Goal: Task Accomplishment & Management: Use online tool/utility

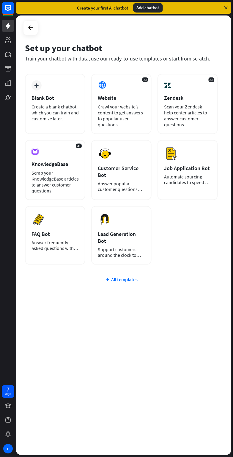
click at [132, 276] on div "All templates" at bounding box center [121, 279] width 193 height 6
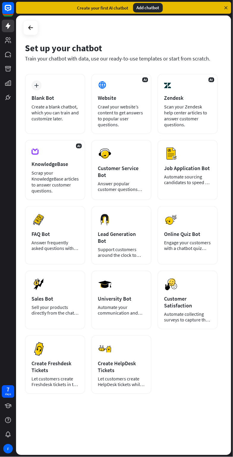
click at [224, 8] on icon at bounding box center [226, 7] width 5 height 5
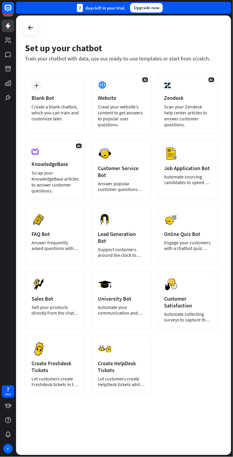
click at [123, 101] on div "AI Website Crawl your website’s content to get answers to popular user question…" at bounding box center [121, 104] width 60 height 60
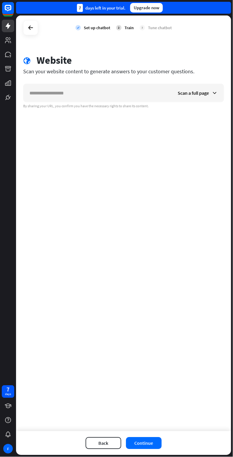
click at [214, 97] on div "Scan a full page" at bounding box center [198, 93] width 52 height 18
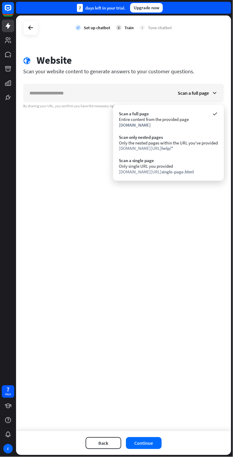
click at [81, 358] on div "check Set up chatbot 2 Train 3 Tune chatbot globe Website Scan your website con…" at bounding box center [123, 222] width 215 height 415
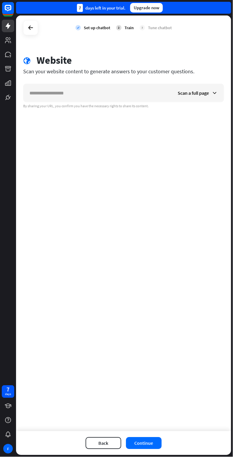
click at [215, 93] on icon at bounding box center [215, 93] width 6 height 6
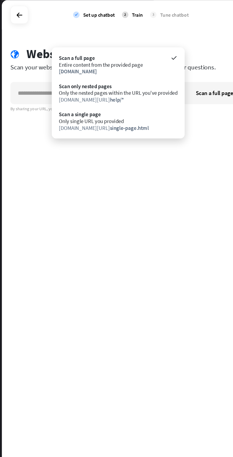
click at [32, 26] on icon at bounding box center [30, 27] width 7 height 7
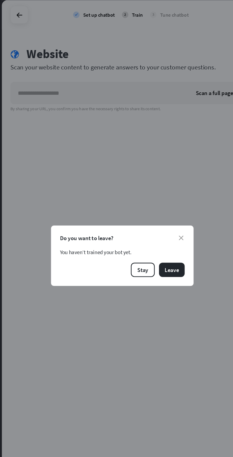
click at [139, 237] on button "Stay" at bounding box center [134, 240] width 20 height 12
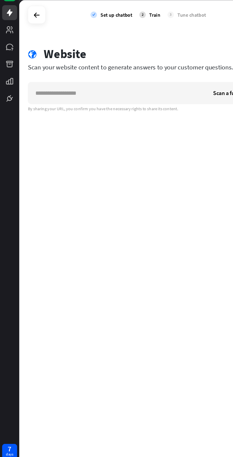
click at [12, 82] on link at bounding box center [8, 83] width 12 height 12
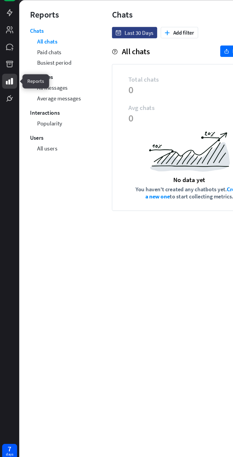
click at [86, 208] on div "date Last 30 Days plus Add filter help All chats export Export to CSV Total cha…" at bounding box center [158, 246] width 147 height 417
click at [11, 103] on link at bounding box center [8, 97] width 12 height 12
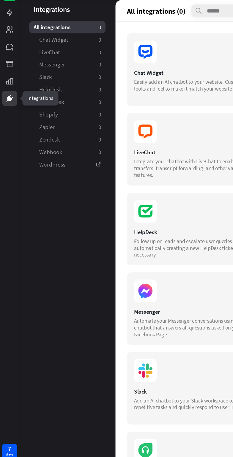
click at [78, 189] on aside "Integrations All integrations 0 Chat Widget 0 LiveChat 0 Messenger 0 Slack 0 He…" at bounding box center [56, 234] width 80 height 439
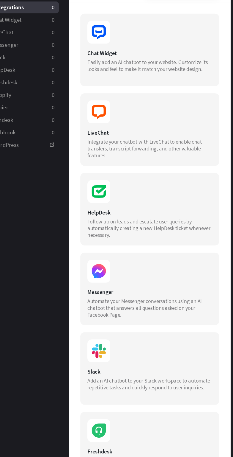
click at [194, 138] on div "LiveChat Integrate your chatbot with LiveChat to enable chat transfers, transcr…" at bounding box center [164, 140] width 116 height 60
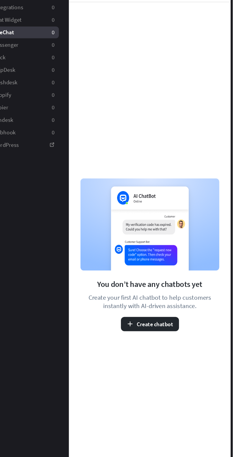
click at [153, 305] on button "Create chatbot" at bounding box center [164, 302] width 49 height 12
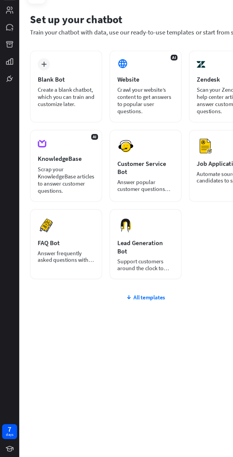
click at [121, 174] on div "Customer Service Bot" at bounding box center [121, 172] width 47 height 14
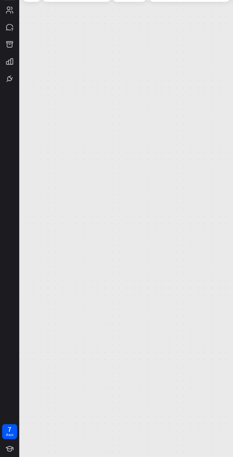
click at [0, 0] on icon at bounding box center [0, 0] width 0 height 0
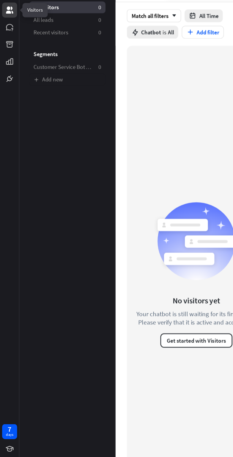
click at [133, 58] on span "Chatbot" at bounding box center [126, 59] width 17 height 6
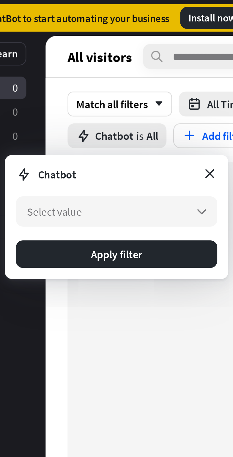
click at [163, 92] on icon "arrow_down" at bounding box center [164, 91] width 7 height 7
